Goal: Information Seeking & Learning: Learn about a topic

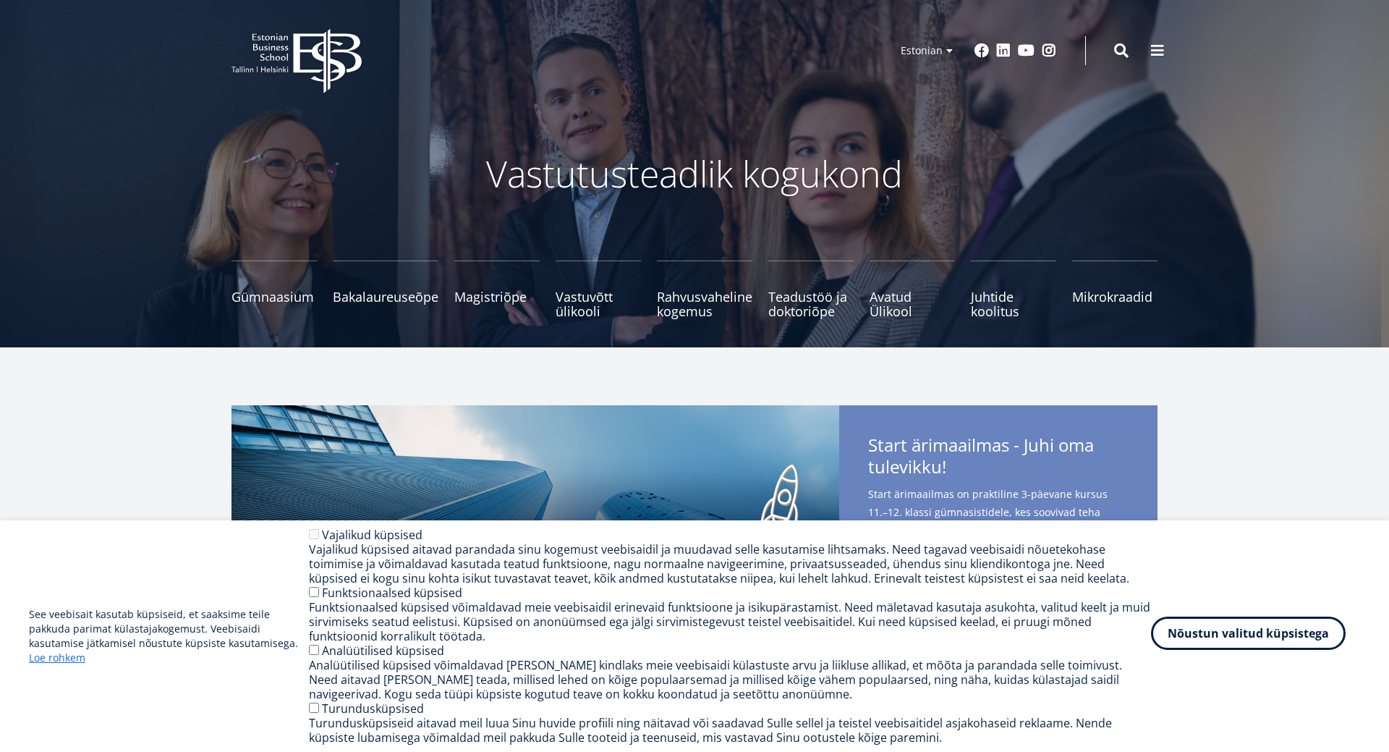
click at [1255, 634] on button "Nõustun valitud küpsistega" at bounding box center [1248, 632] width 195 height 33
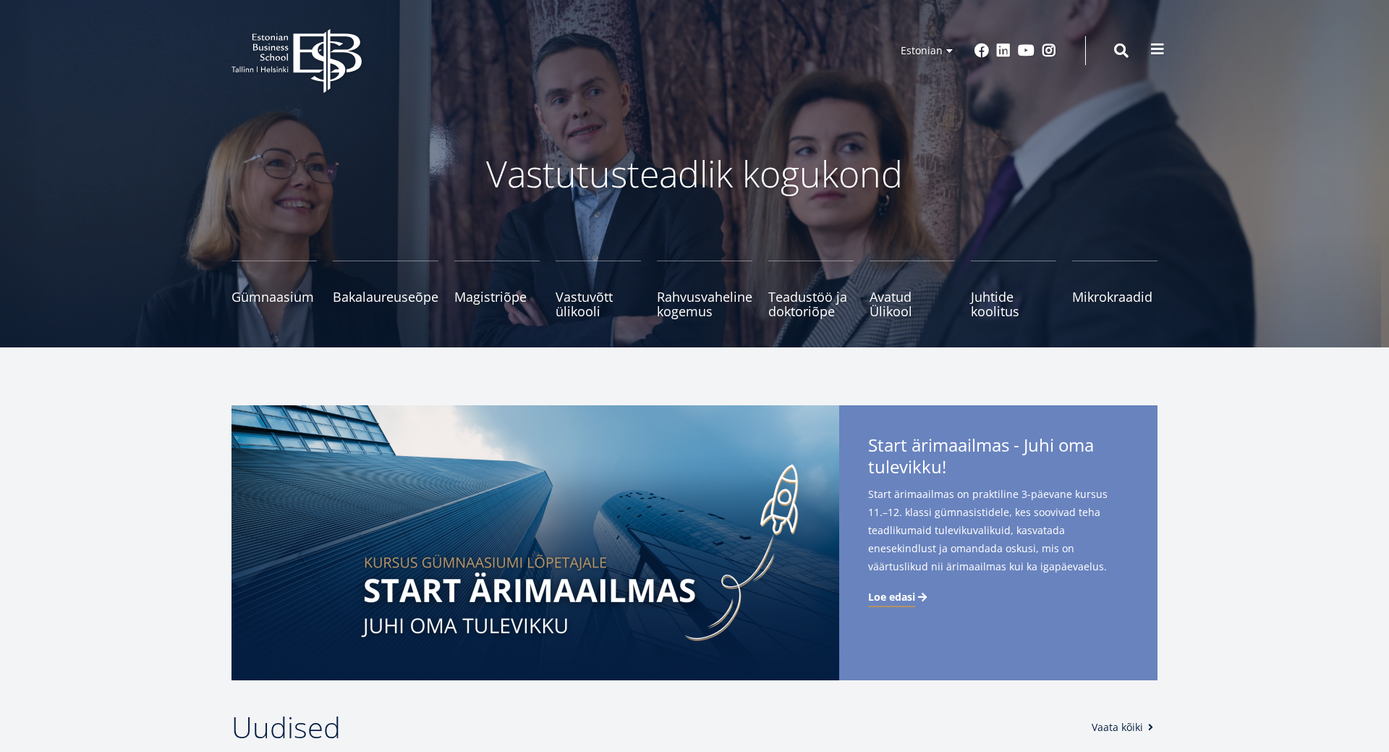
click at [1160, 43] on span at bounding box center [1157, 49] width 14 height 14
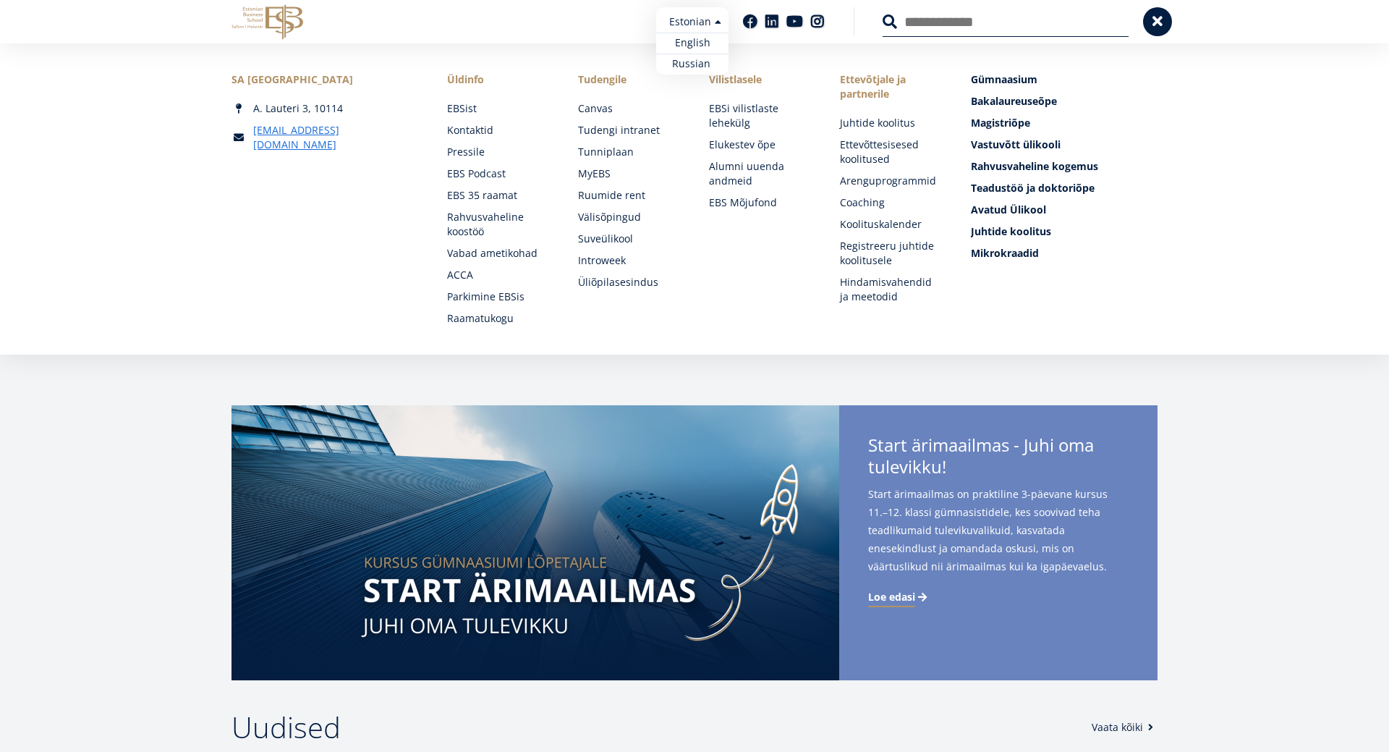
click at [716, 25] on ul "Estonian English Russian" at bounding box center [692, 40] width 72 height 67
click at [689, 69] on link "Russian" at bounding box center [692, 64] width 72 height 21
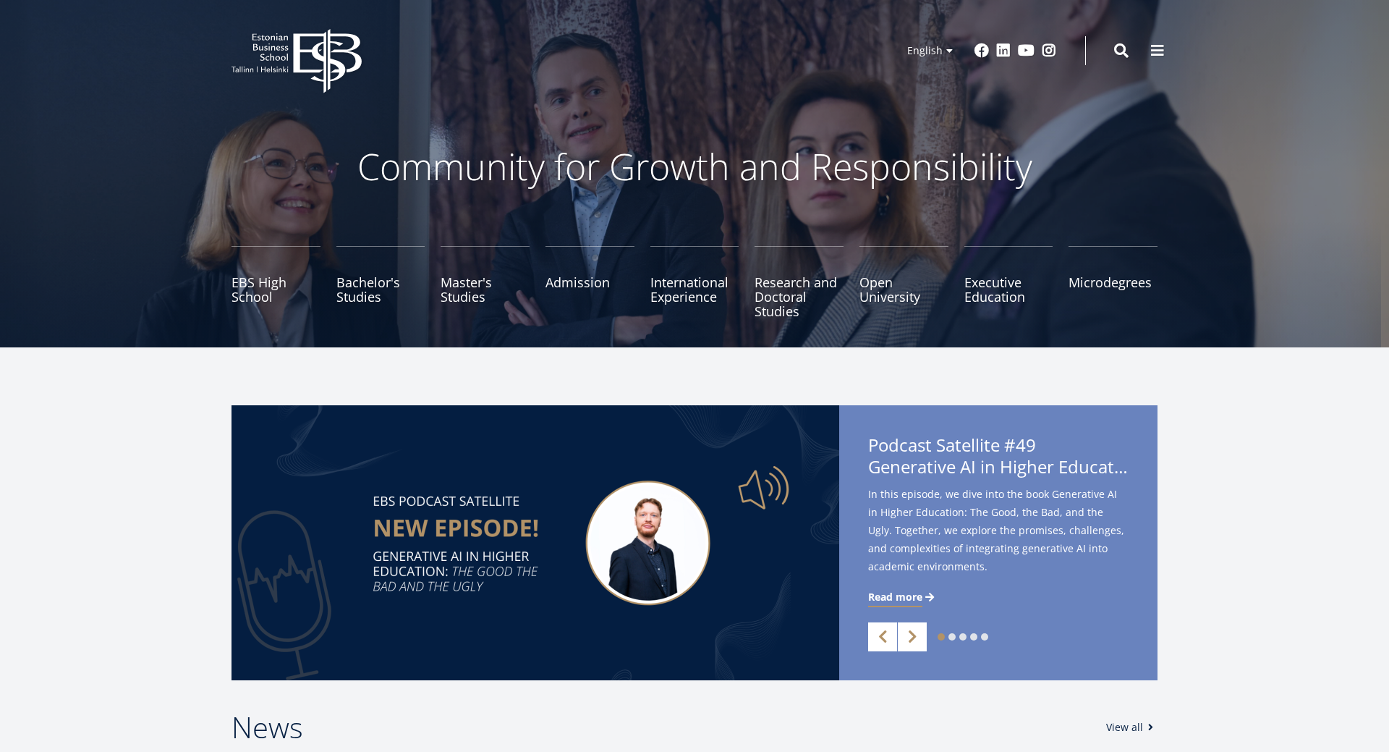
click at [1297, 465] on div "1 2 3 4 5 Previous Next Podcast Satellite #49 Generative AI in Higher Education…" at bounding box center [694, 542] width 1389 height 275
click at [940, 55] on ul "Estonian English Russian" at bounding box center [924, 69] width 72 height 67
click at [928, 96] on link "Russian" at bounding box center [924, 92] width 72 height 21
click at [891, 36] on li "English Estonian English Russian" at bounding box center [887, 50] width 145 height 29
click at [912, 48] on ul "Estonian English Russian" at bounding box center [924, 69] width 72 height 67
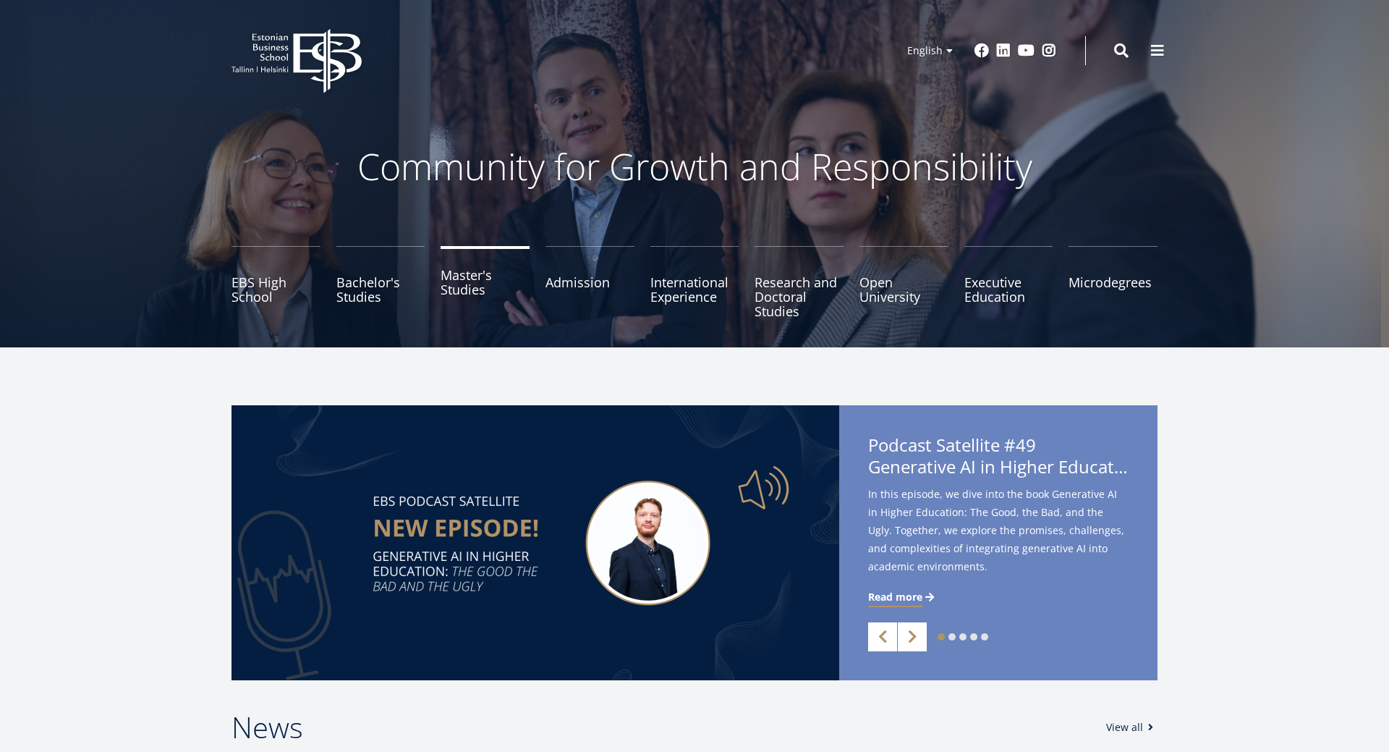
click at [463, 287] on link "Master's Studies" at bounding box center [485, 282] width 89 height 72
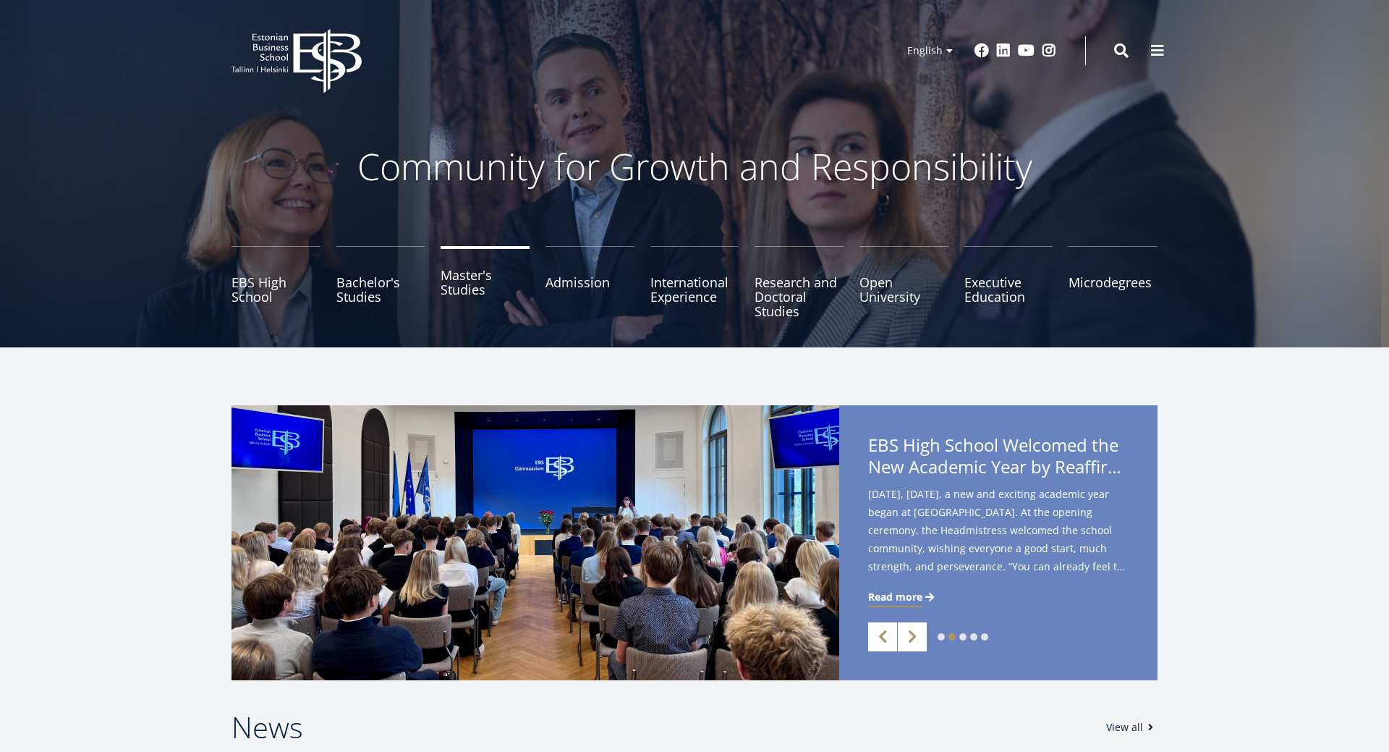
click at [469, 293] on link "Master's Studies" at bounding box center [485, 282] width 89 height 72
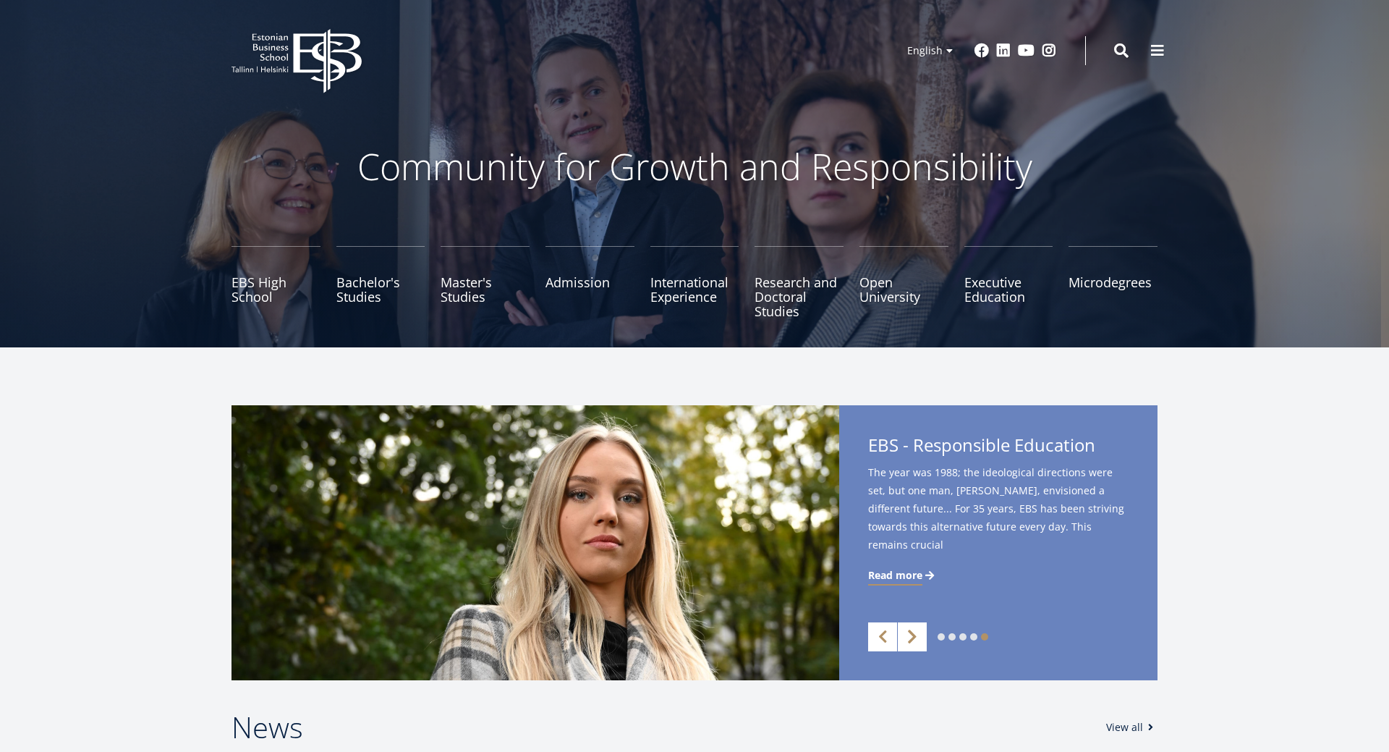
click at [917, 639] on link "Next" at bounding box center [912, 636] width 29 height 29
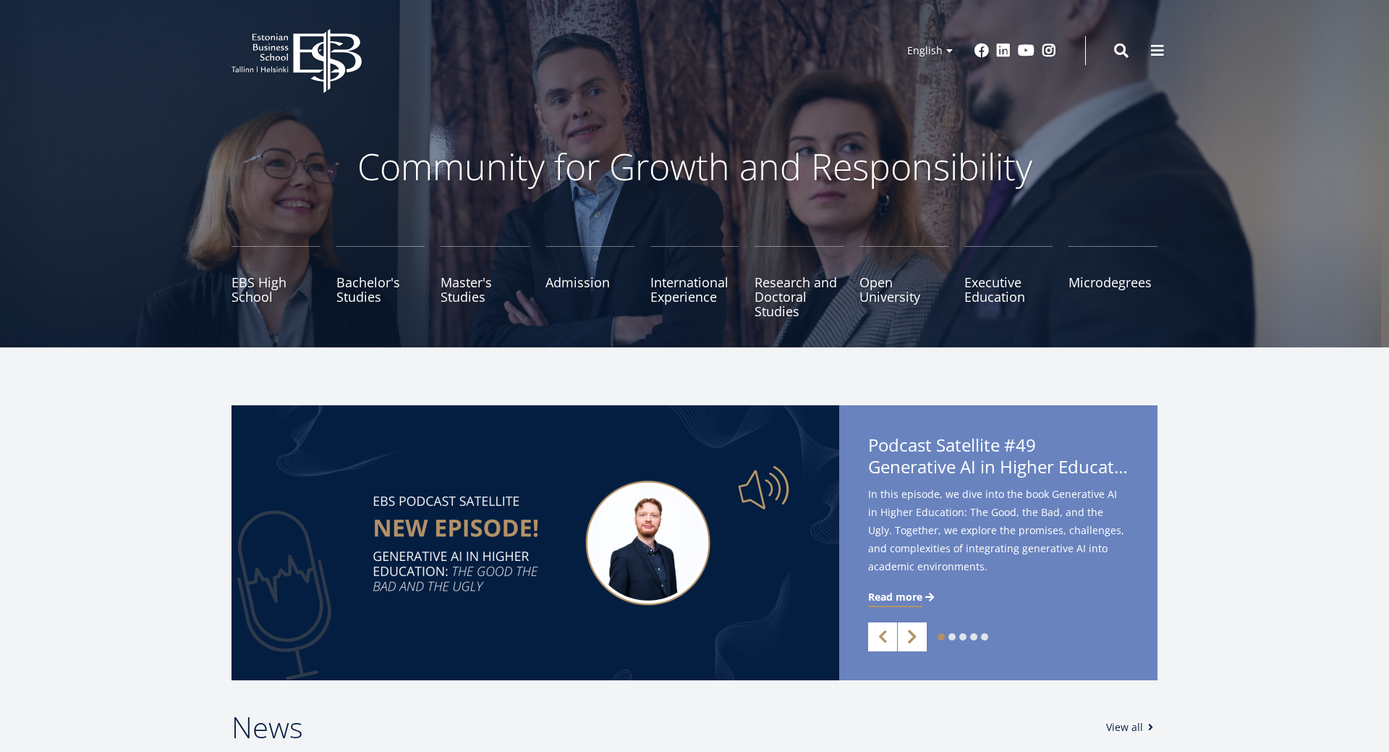
click at [919, 640] on link "Next" at bounding box center [912, 636] width 29 height 29
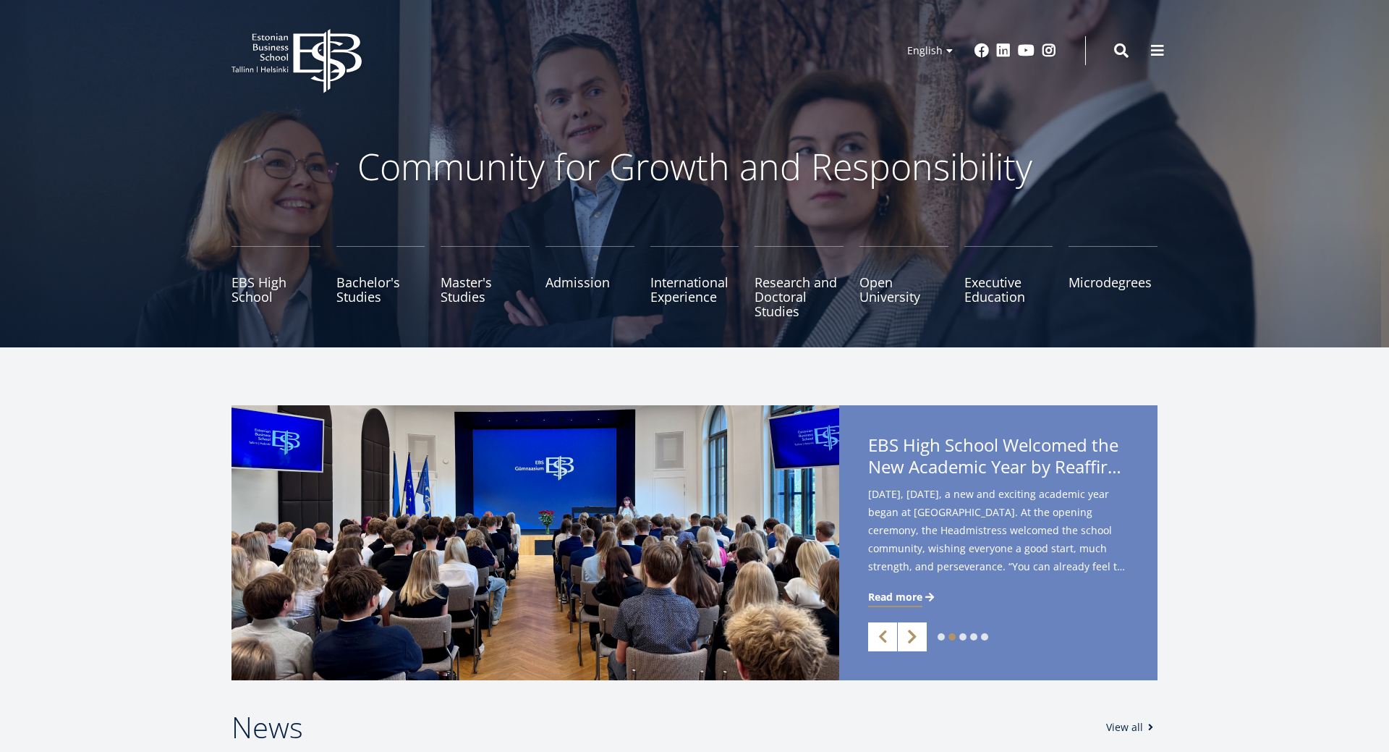
click at [915, 639] on link "Next" at bounding box center [912, 636] width 29 height 29
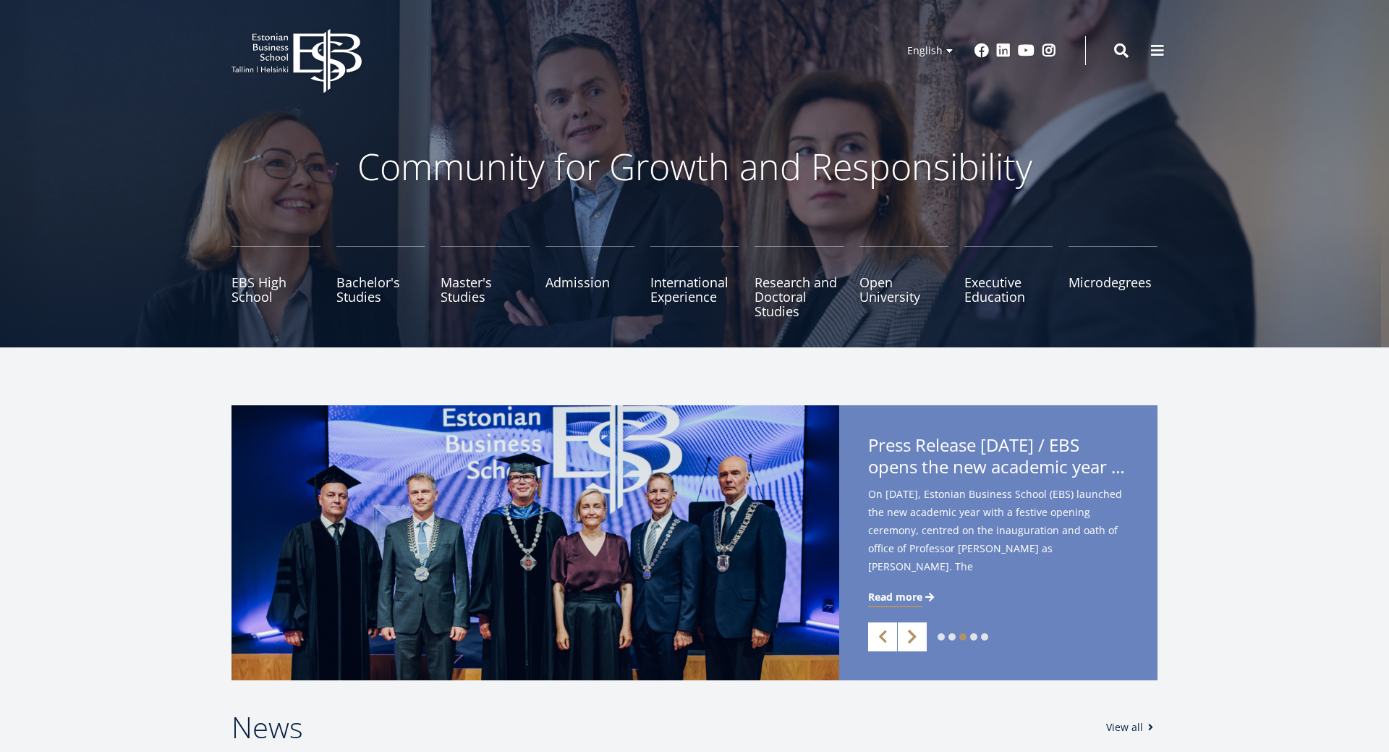
click at [908, 632] on link "Next" at bounding box center [912, 636] width 29 height 29
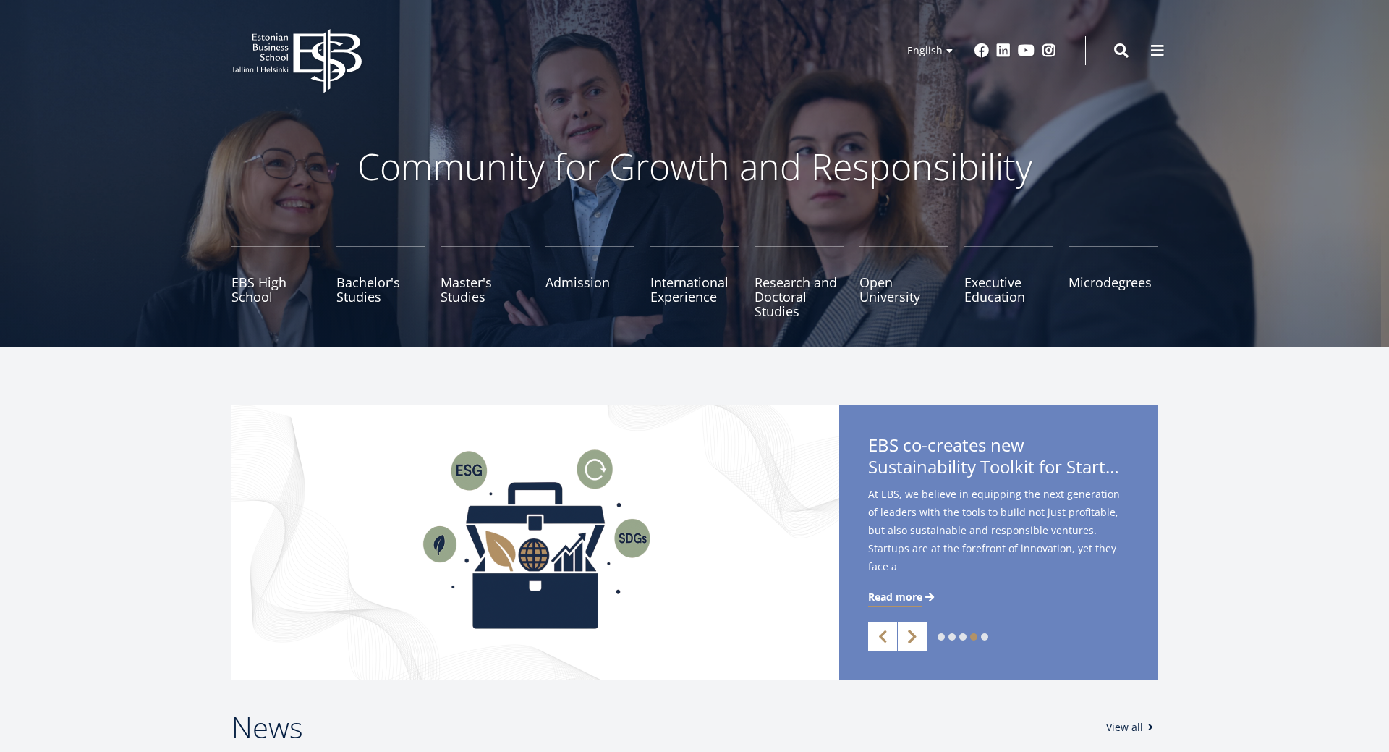
click at [919, 635] on link "Next" at bounding box center [912, 636] width 29 height 29
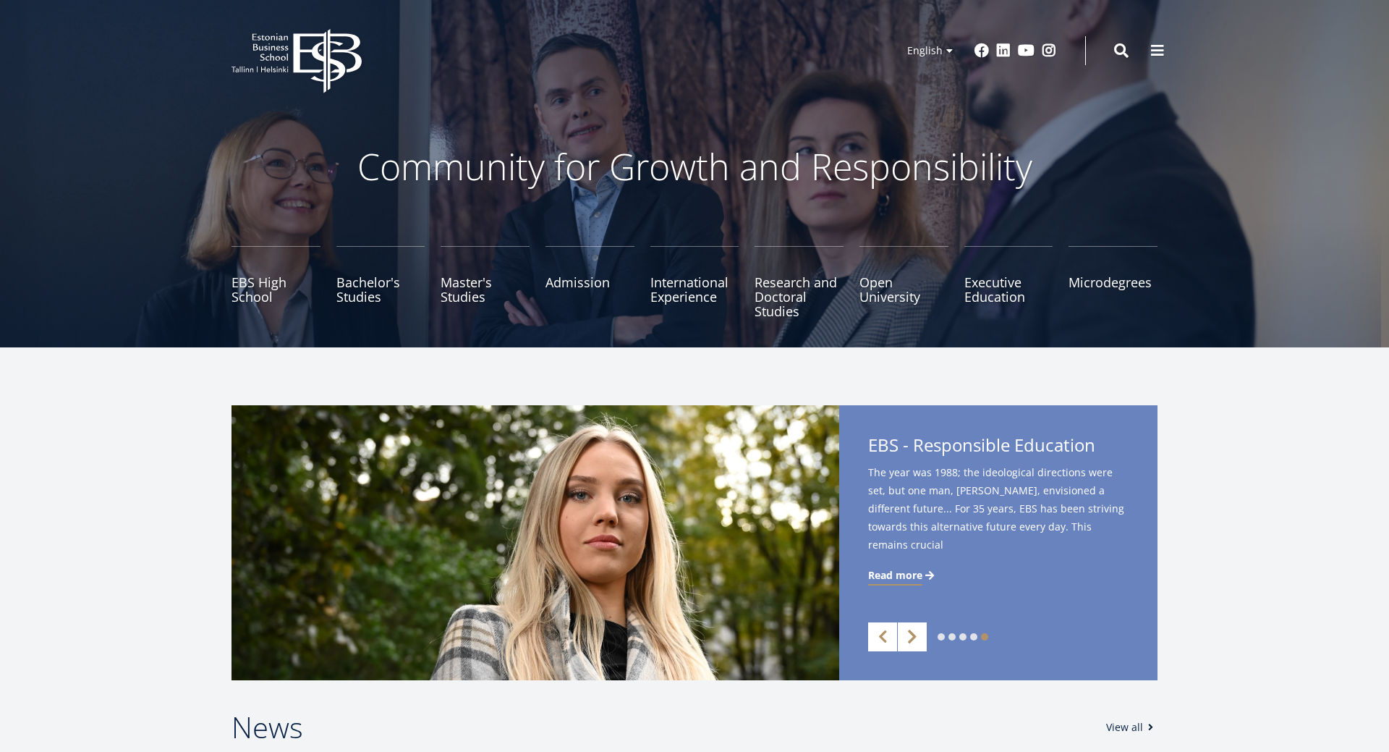
click at [917, 628] on link "Next" at bounding box center [912, 636] width 29 height 29
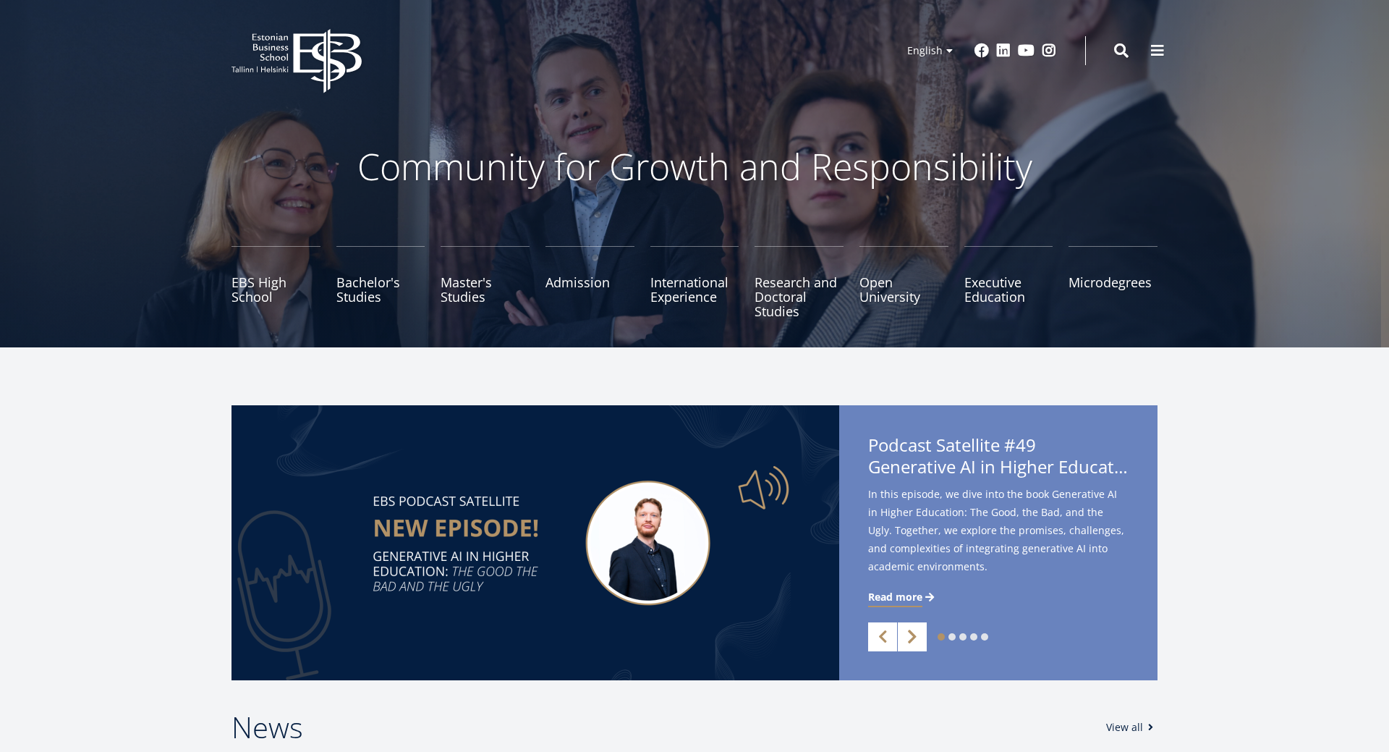
click at [920, 636] on link "Next" at bounding box center [912, 636] width 29 height 29
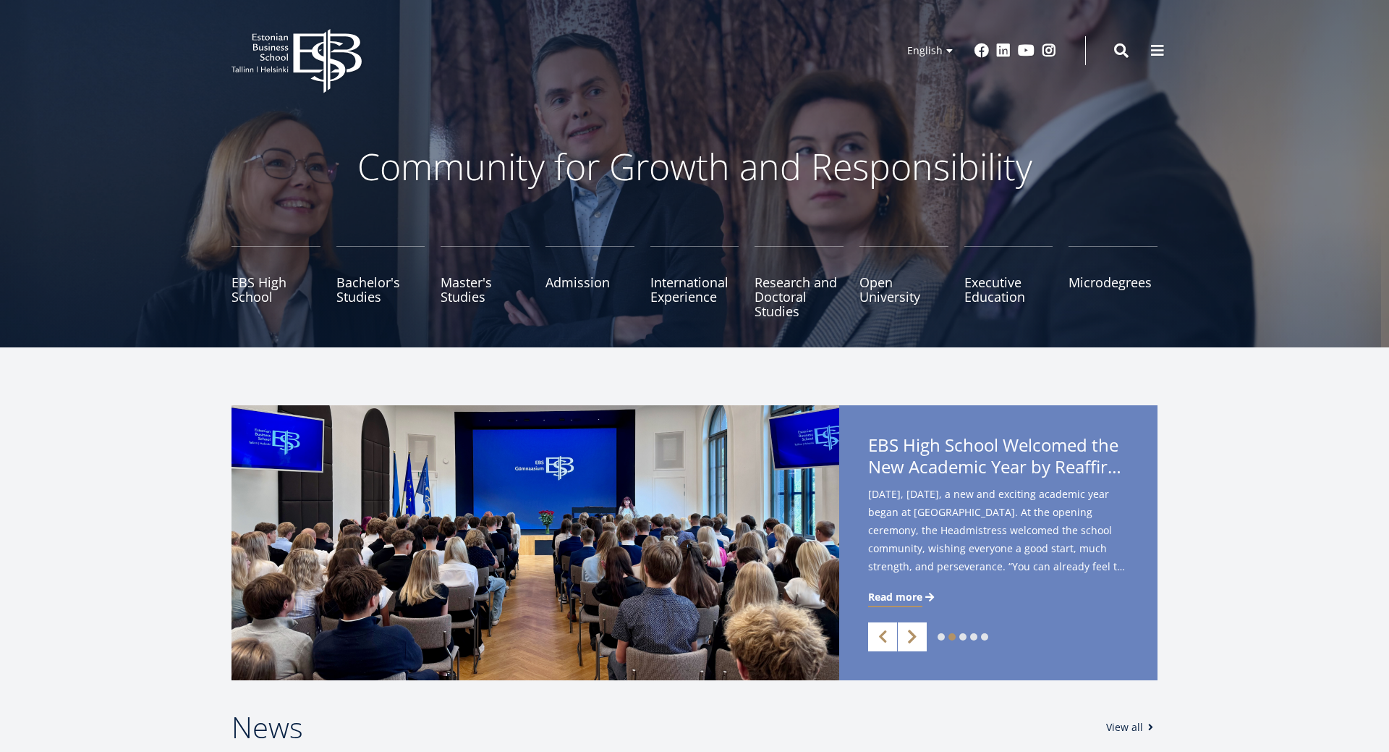
click at [915, 637] on link "Next" at bounding box center [912, 636] width 29 height 29
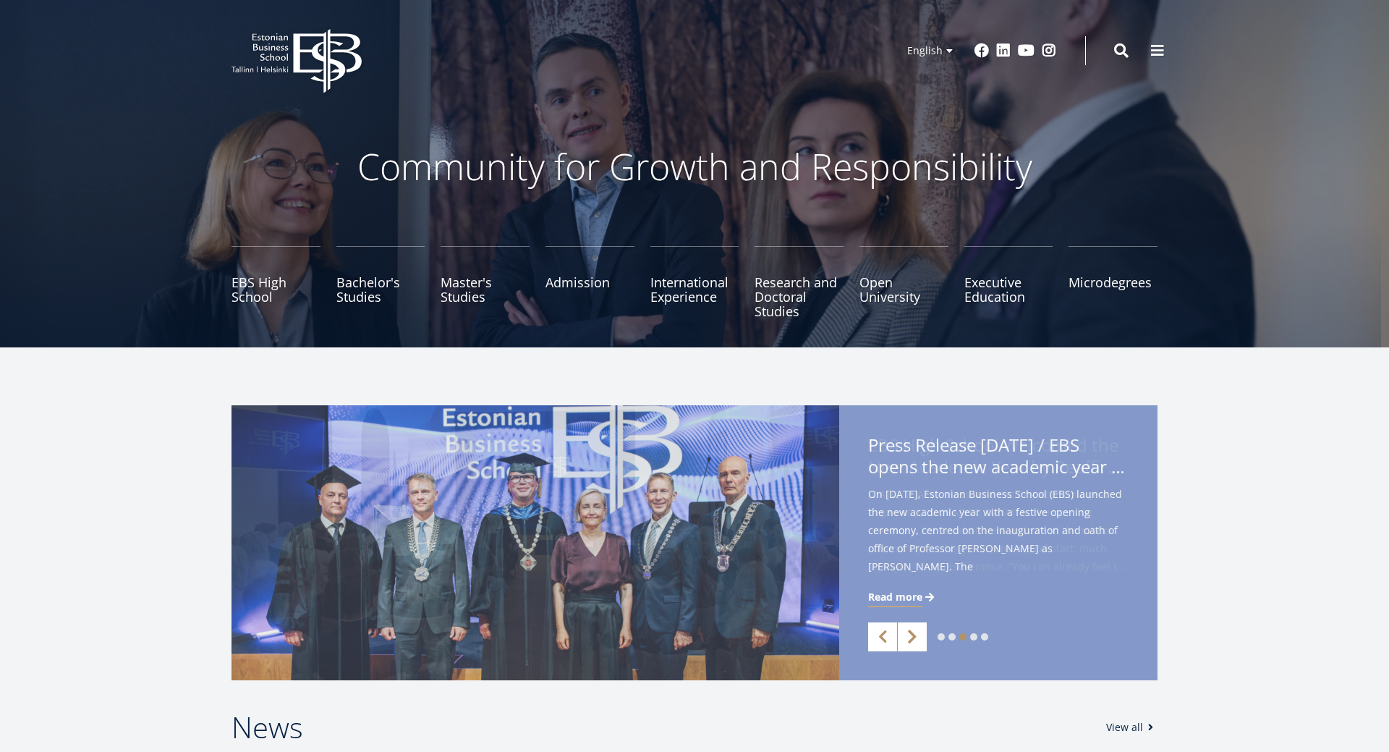
click at [915, 637] on link "Next" at bounding box center [912, 636] width 29 height 29
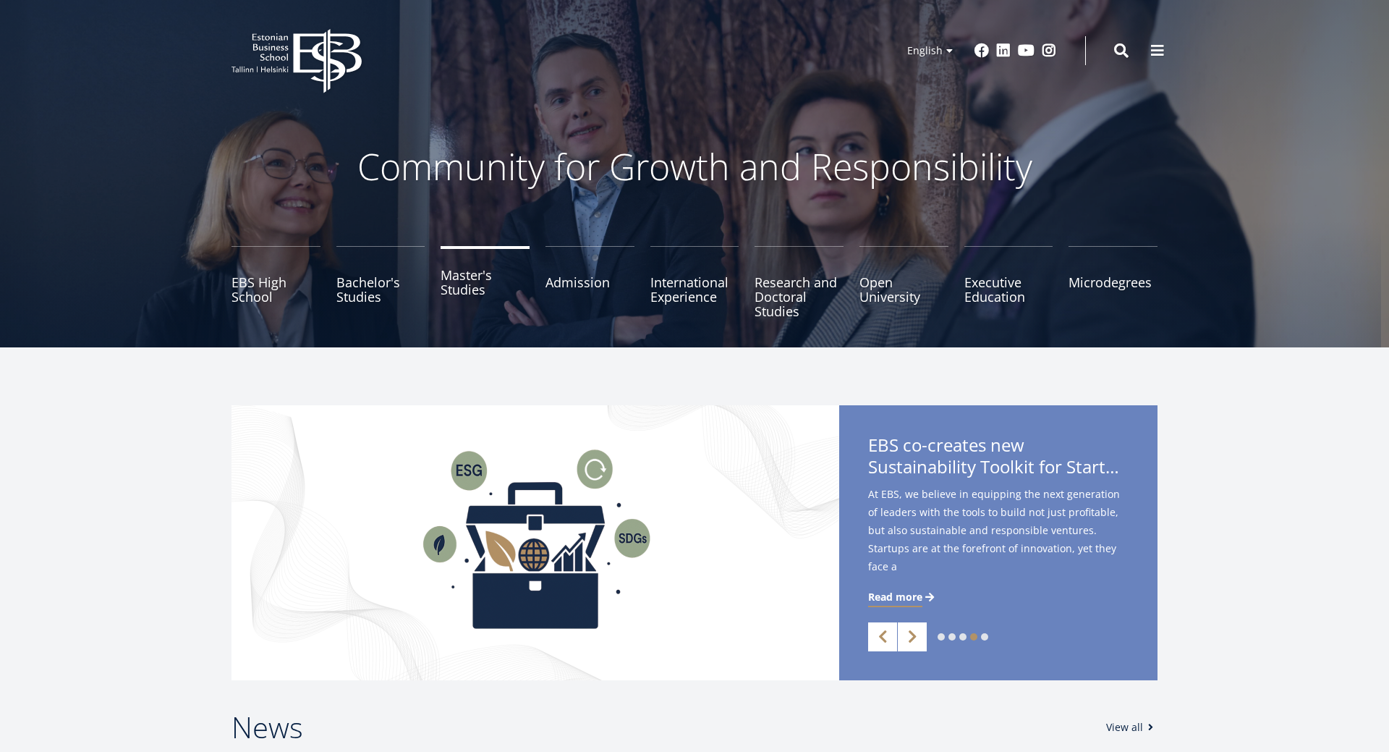
click at [476, 290] on link "Master's Studies" at bounding box center [485, 282] width 89 height 72
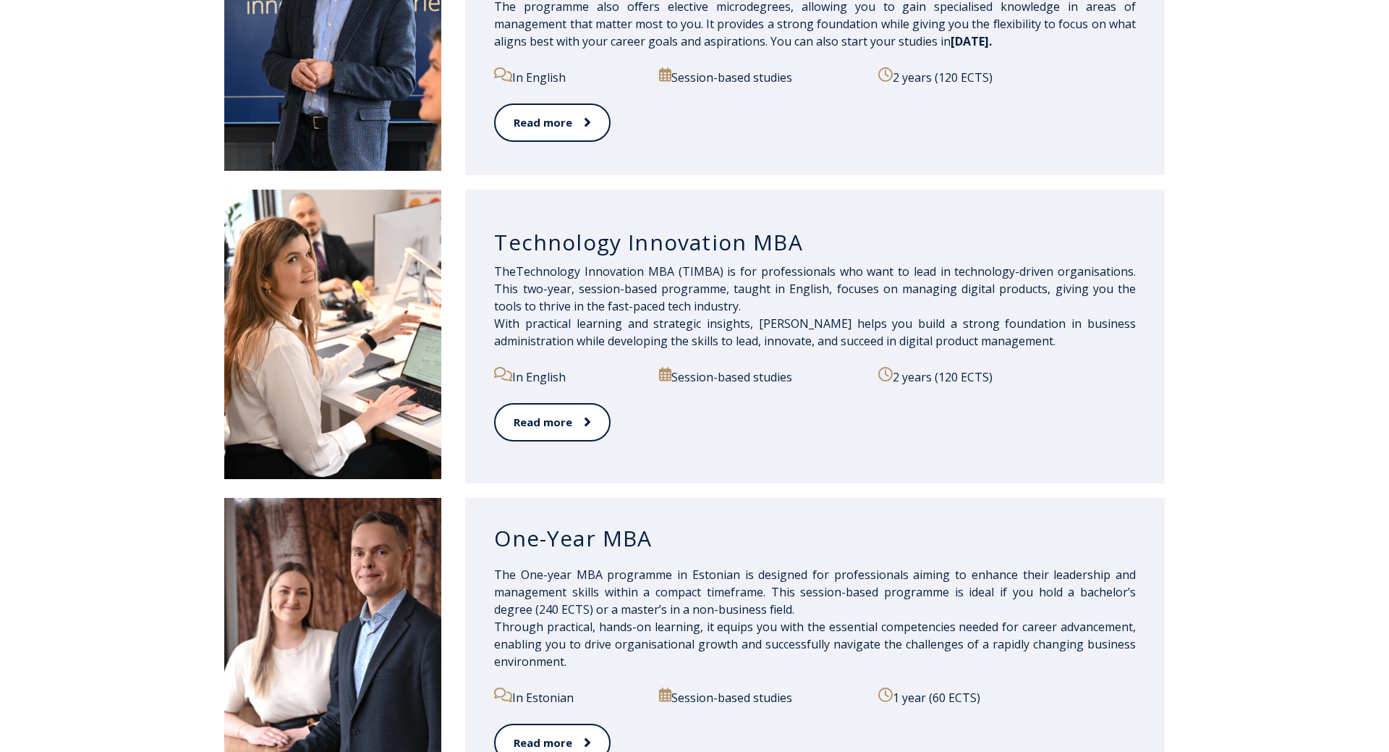
scroll to position [1033, 0]
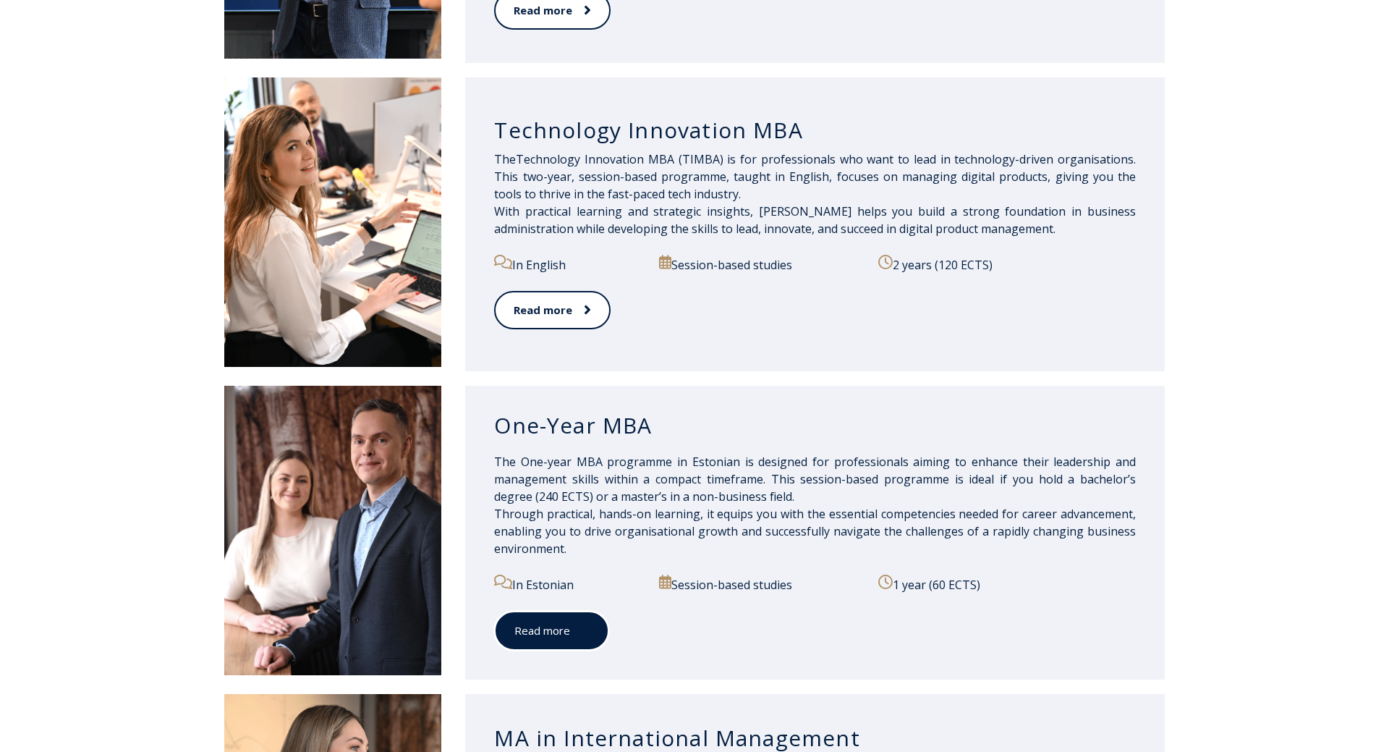
click at [575, 625] on span at bounding box center [579, 630] width 19 height 14
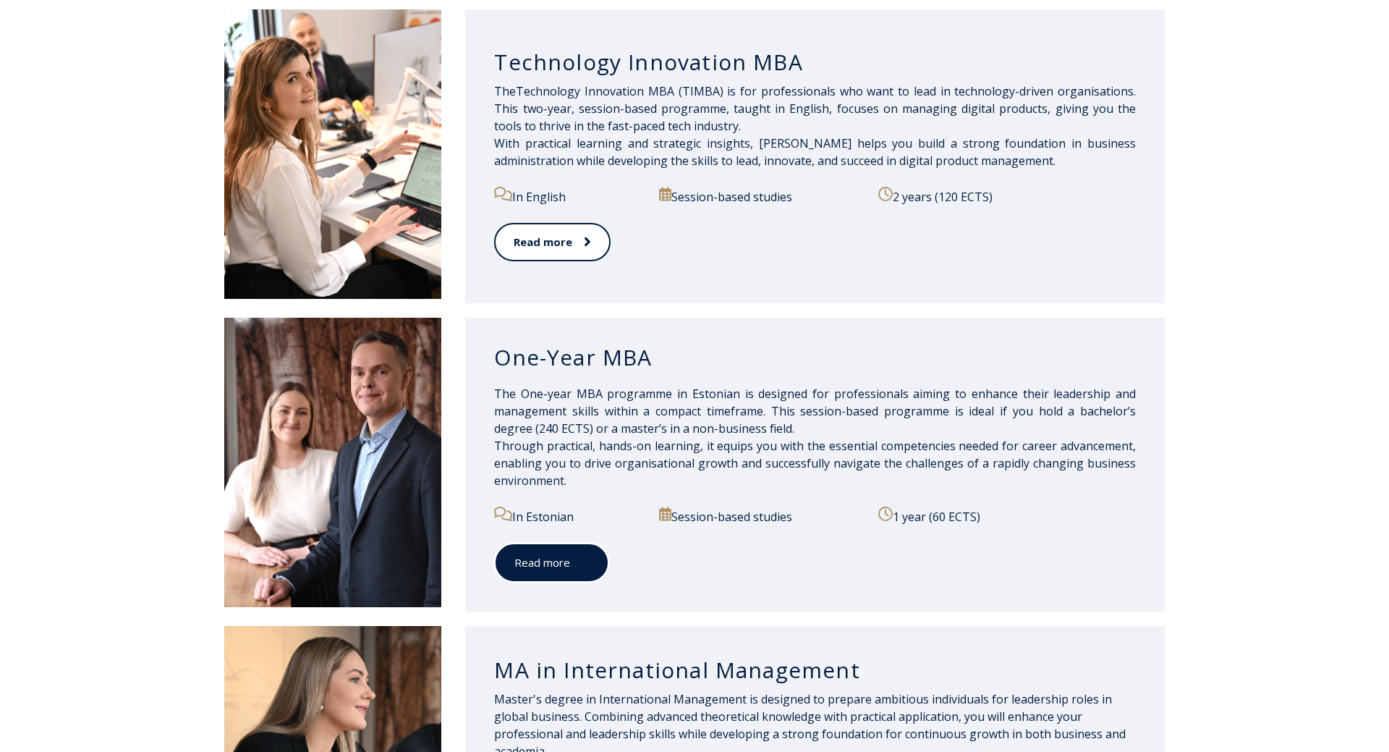
scroll to position [959, 0]
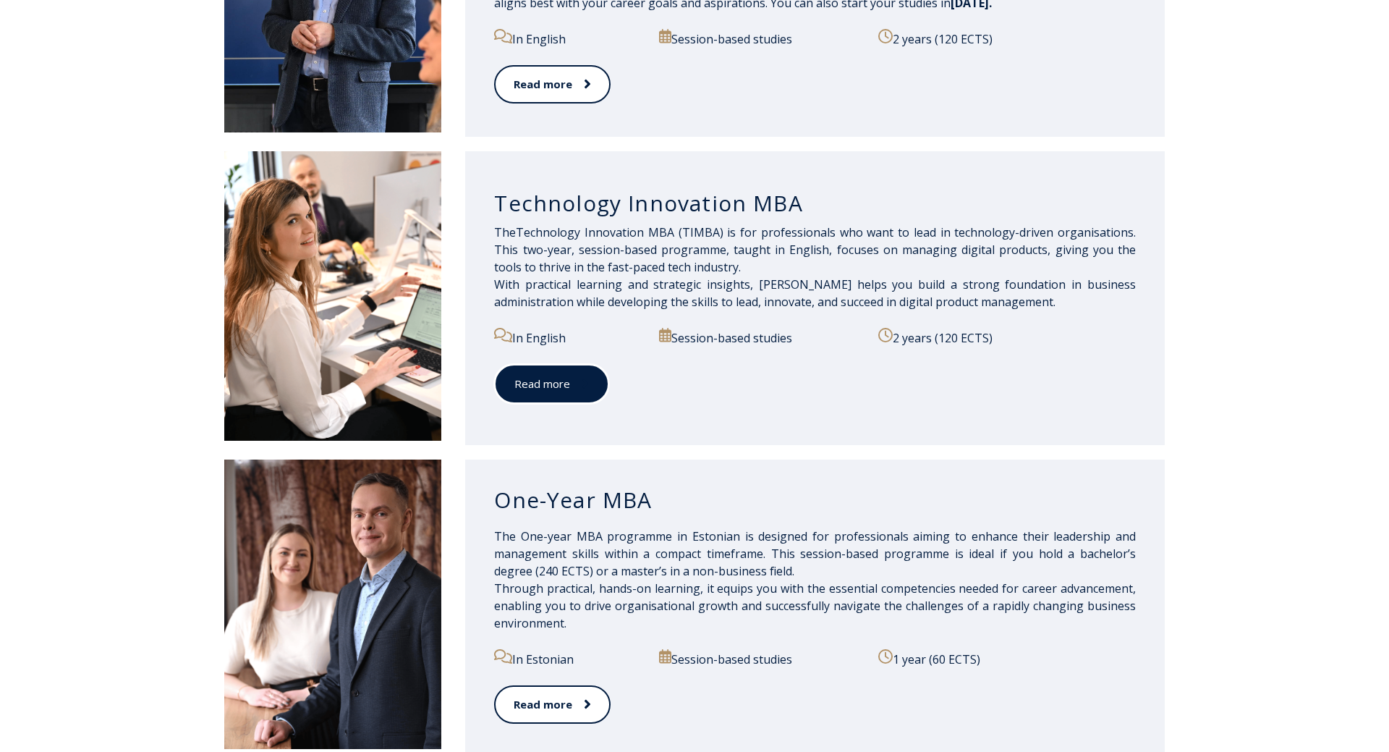
click at [575, 386] on span at bounding box center [579, 383] width 19 height 14
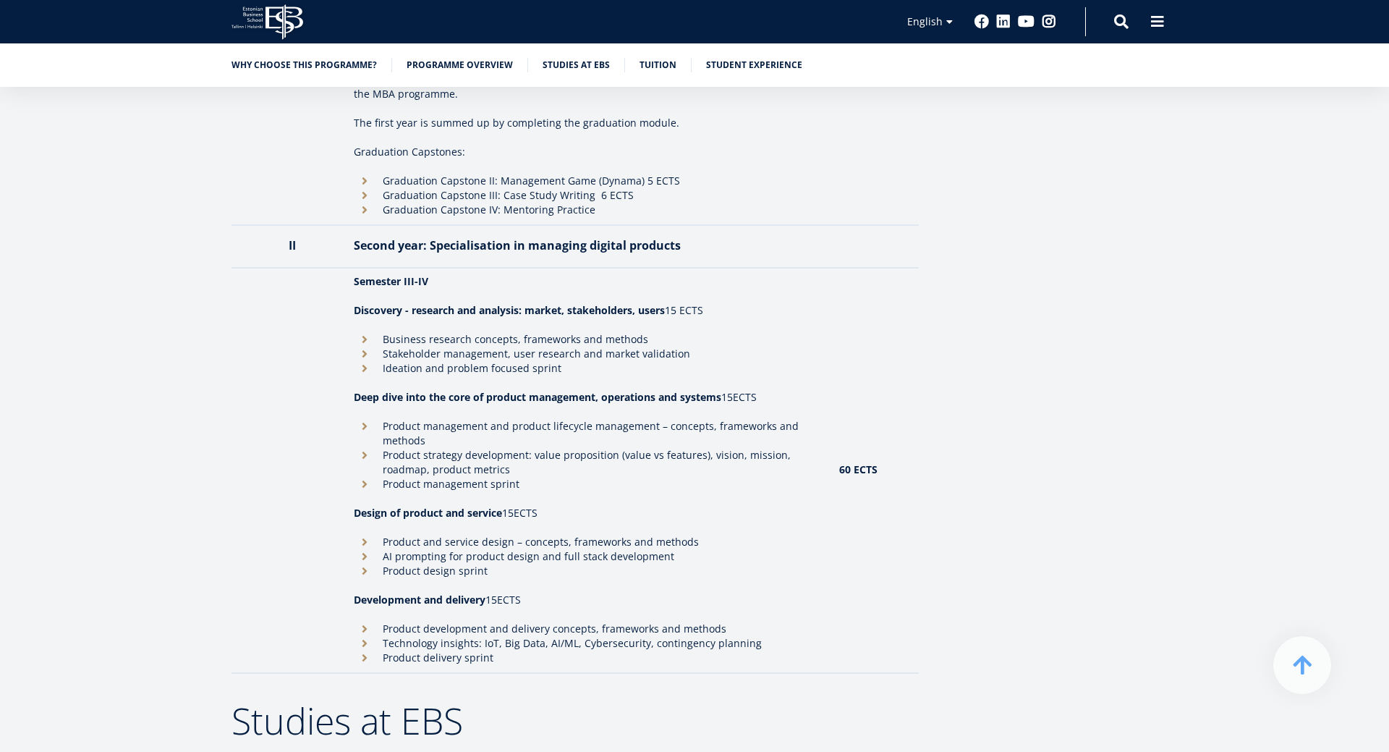
scroll to position [2140, 0]
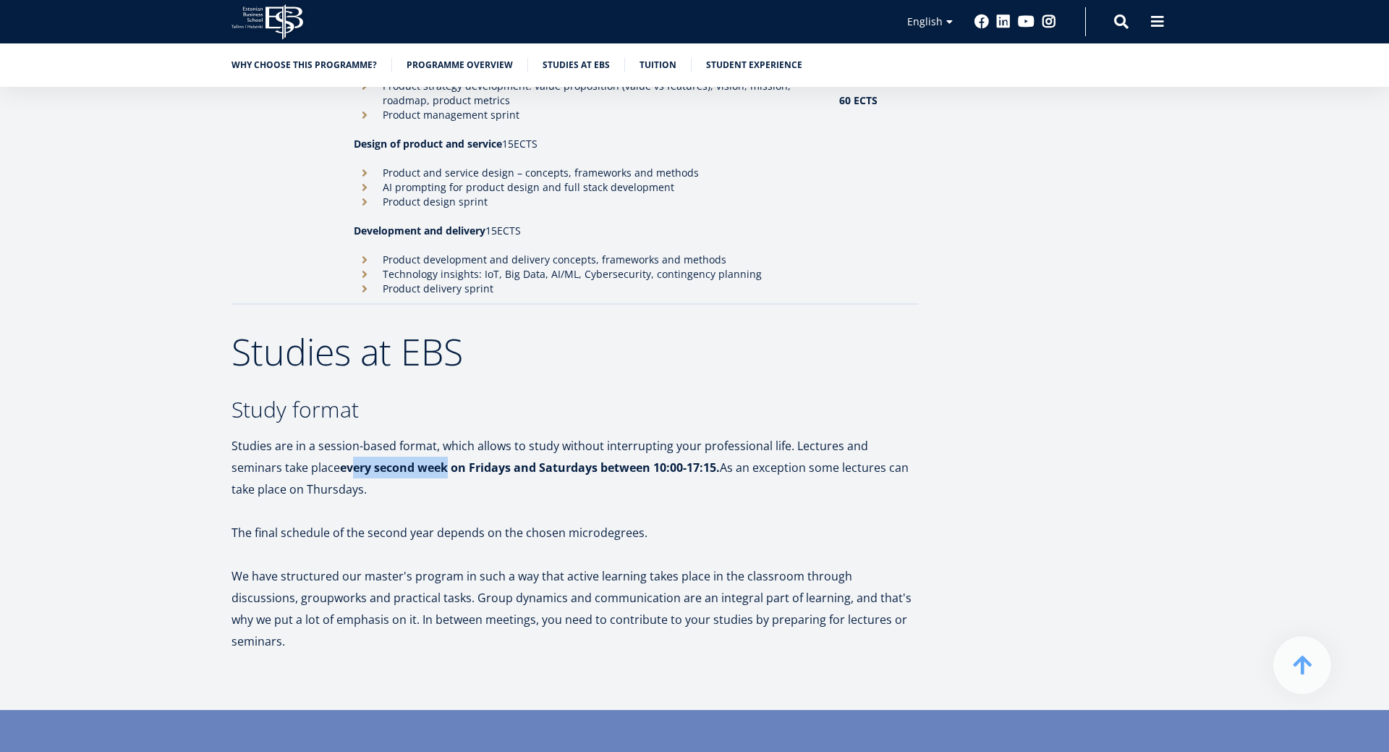
drag, startPoint x: 300, startPoint y: 448, endPoint x: 395, endPoint y: 449, distance: 95.5
click at [395, 459] on strong "every second week on Fridays and Saturdays between 10:00-17:15." at bounding box center [530, 467] width 380 height 16
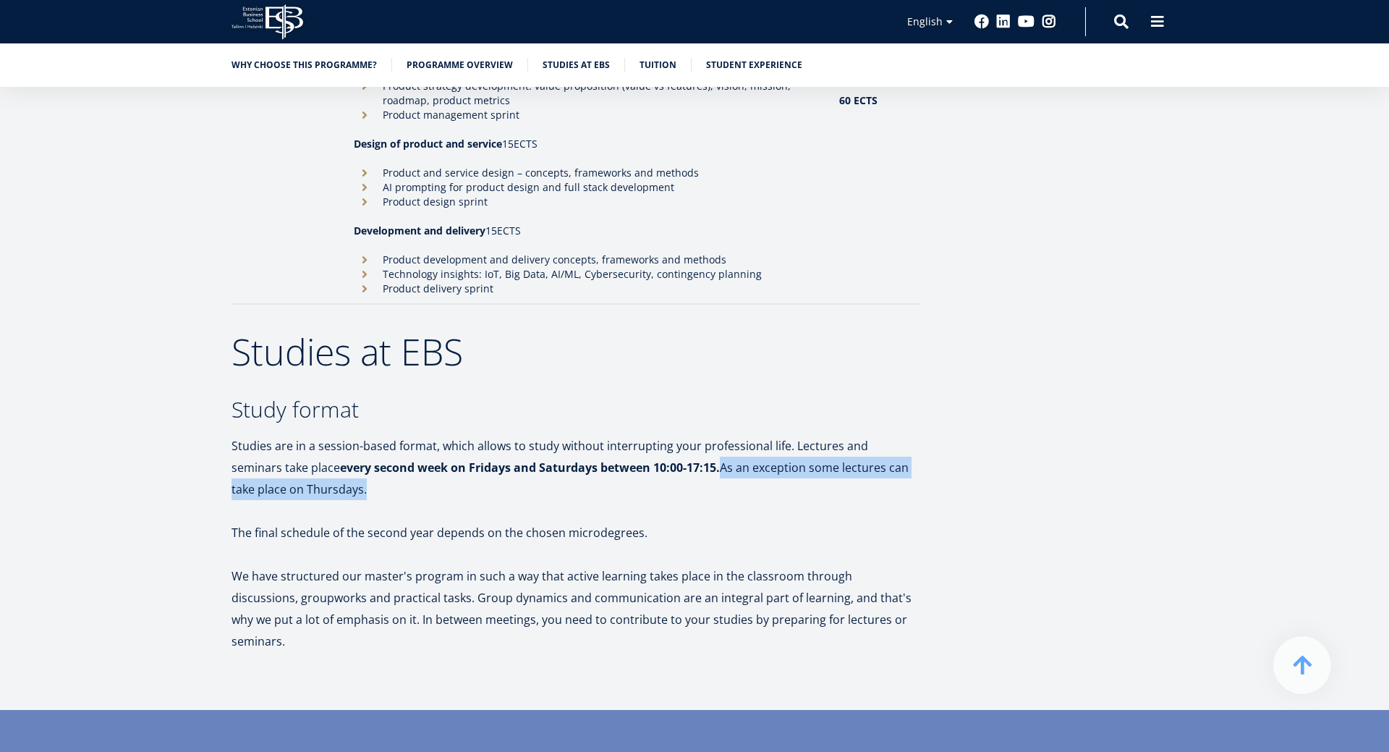
drag, startPoint x: 676, startPoint y: 452, endPoint x: 731, endPoint y: 478, distance: 59.9
click at [731, 478] on p "Studies are in a session-based format, which allows to study without interrupti…" at bounding box center [575, 467] width 687 height 65
click at [392, 467] on p "Studies are in a session-based format, which allows to study without interrupti…" at bounding box center [575, 467] width 687 height 65
click at [655, 334] on h2 "Studies at EBS" at bounding box center [575, 352] width 687 height 36
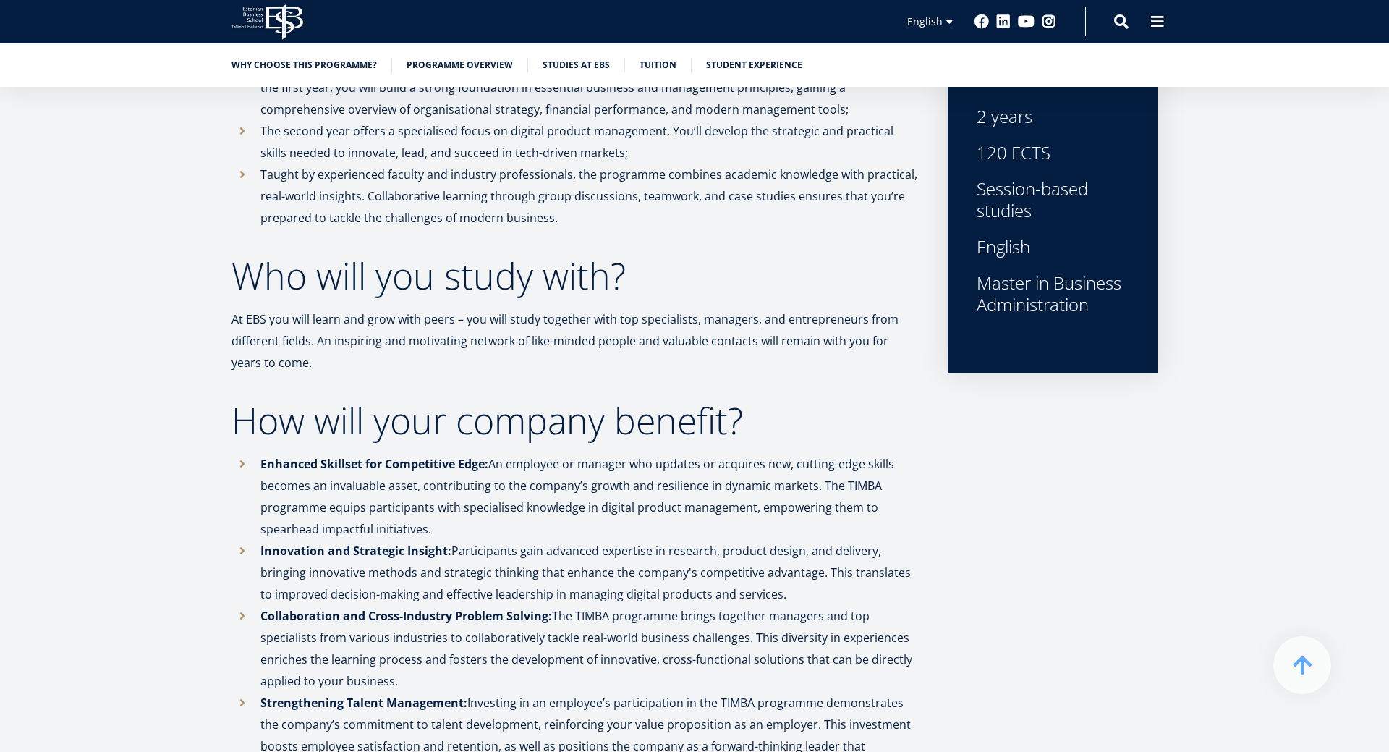
scroll to position [0, 0]
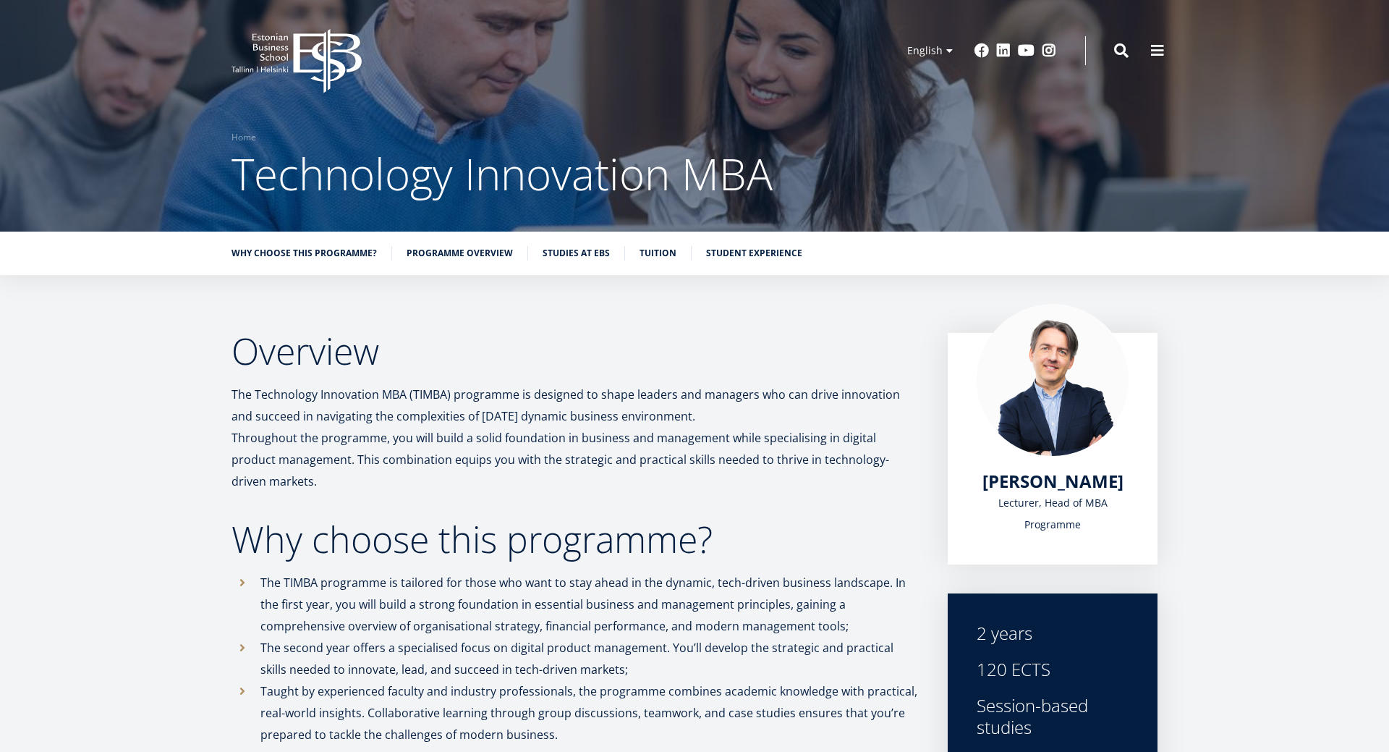
click at [725, 362] on h2 "Overview" at bounding box center [575, 351] width 687 height 36
click at [463, 253] on link "Programme overview" at bounding box center [460, 252] width 106 height 14
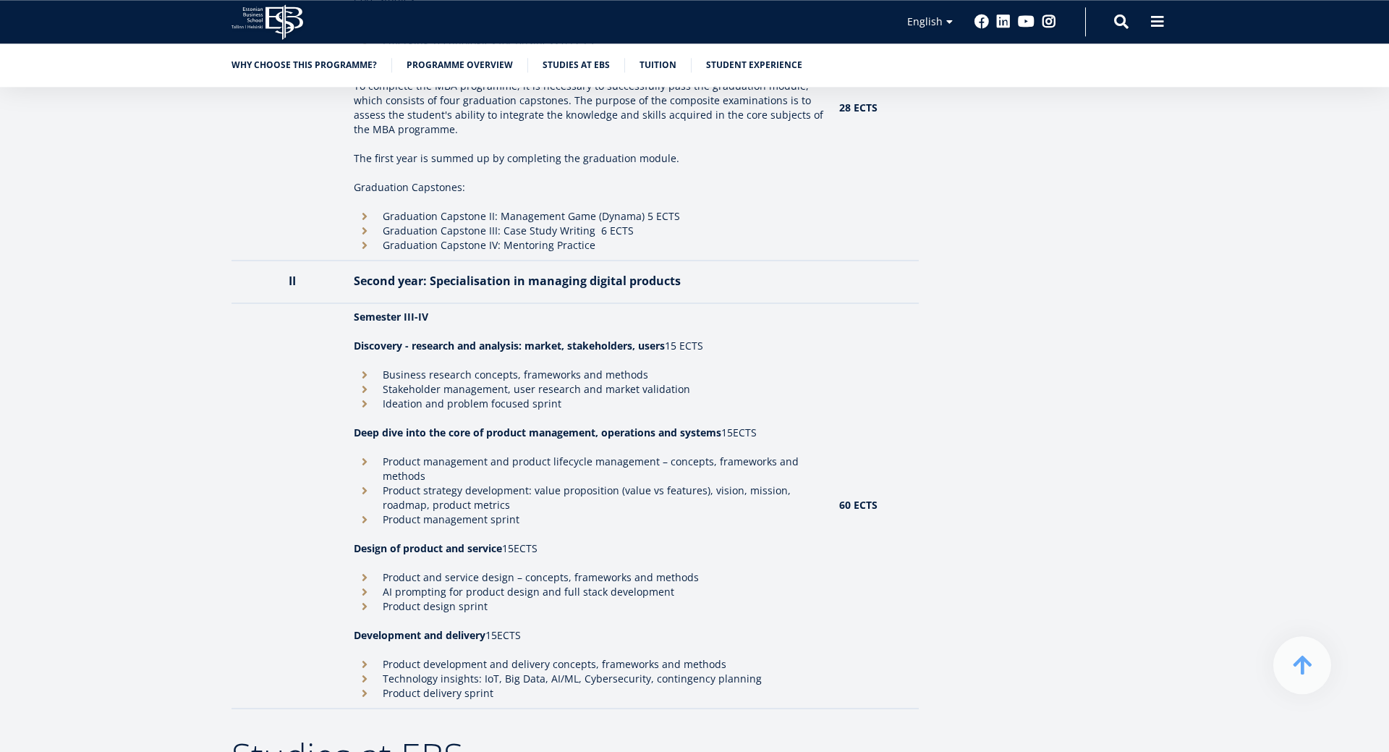
scroll to position [1623, 0]
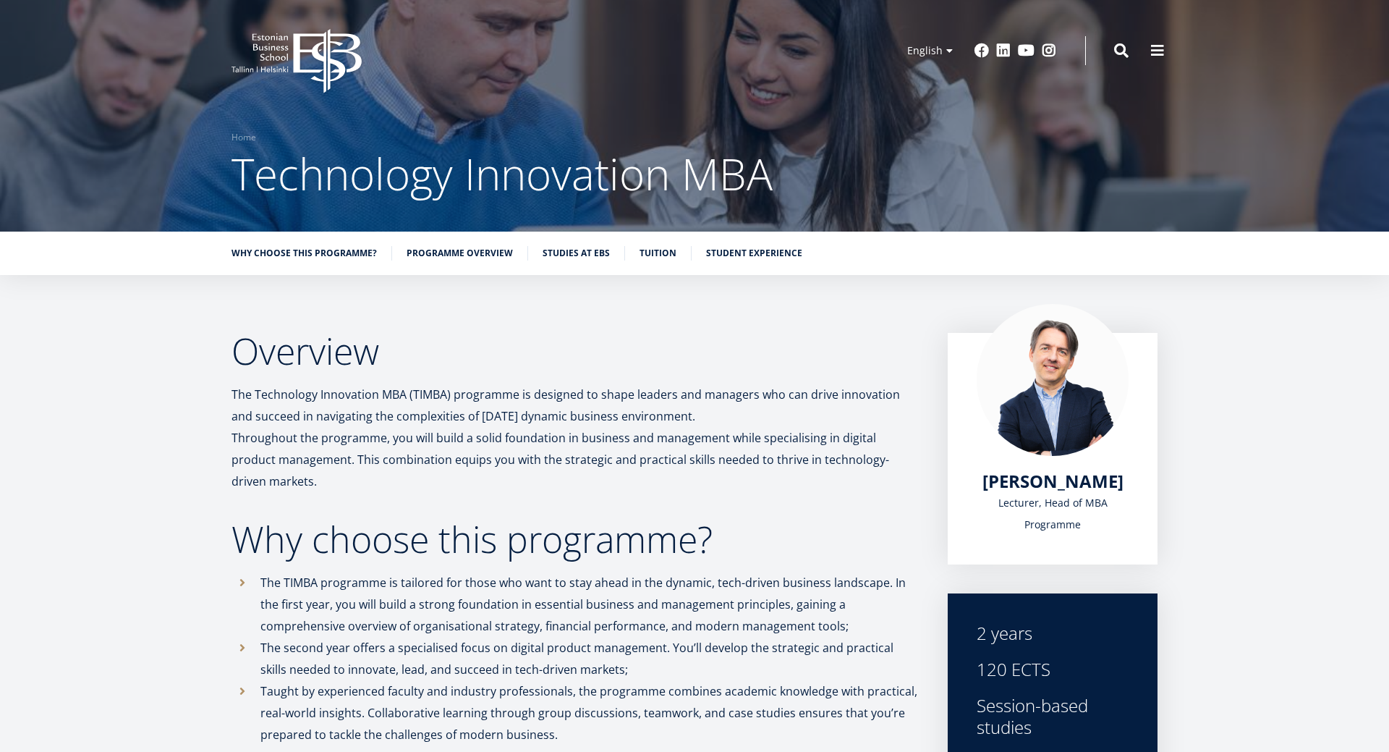
click at [491, 344] on h2 "Overview" at bounding box center [575, 351] width 687 height 36
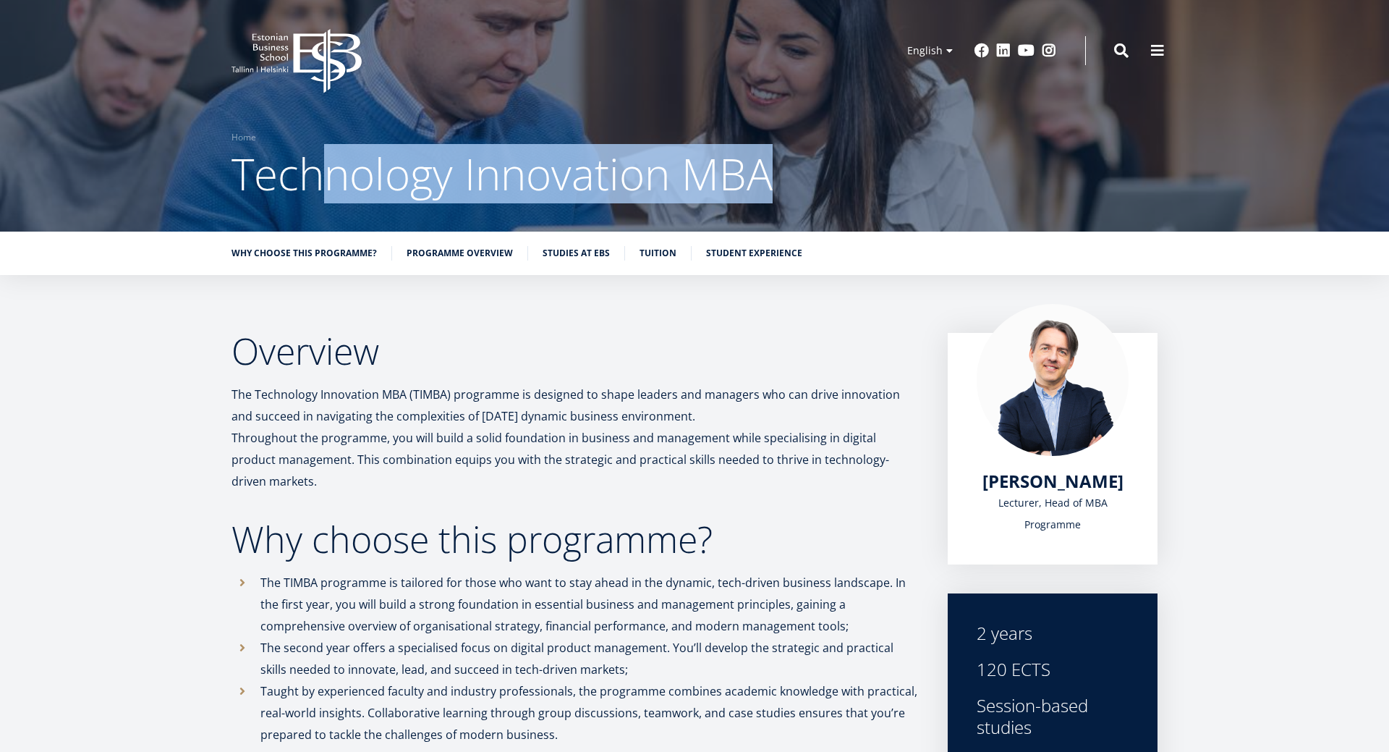
drag, startPoint x: 312, startPoint y: 178, endPoint x: 922, endPoint y: 163, distance: 610.1
click at [922, 163] on h1 "Technology Innovation MBA" at bounding box center [695, 174] width 926 height 58
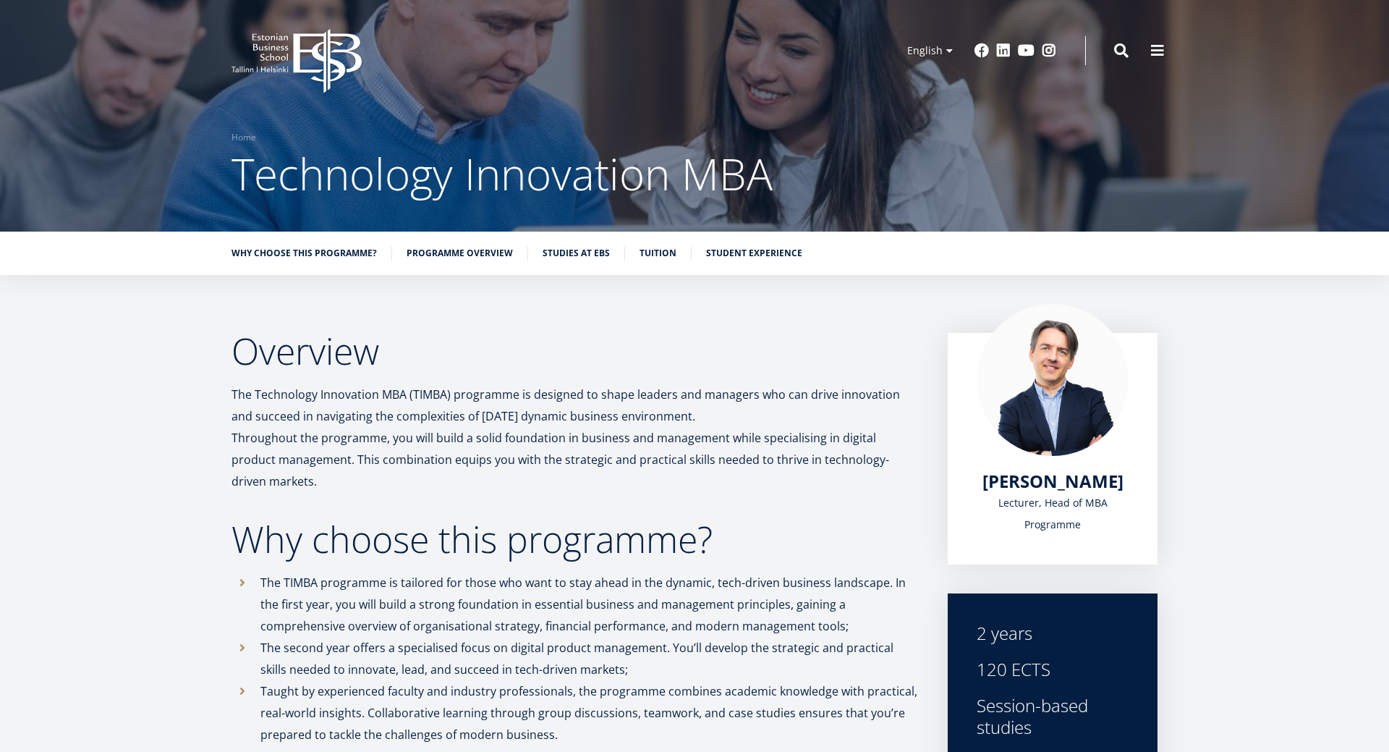
click at [921, 175] on h1 "Technology Innovation MBA" at bounding box center [695, 174] width 926 height 58
